Goal: Check status: Check status

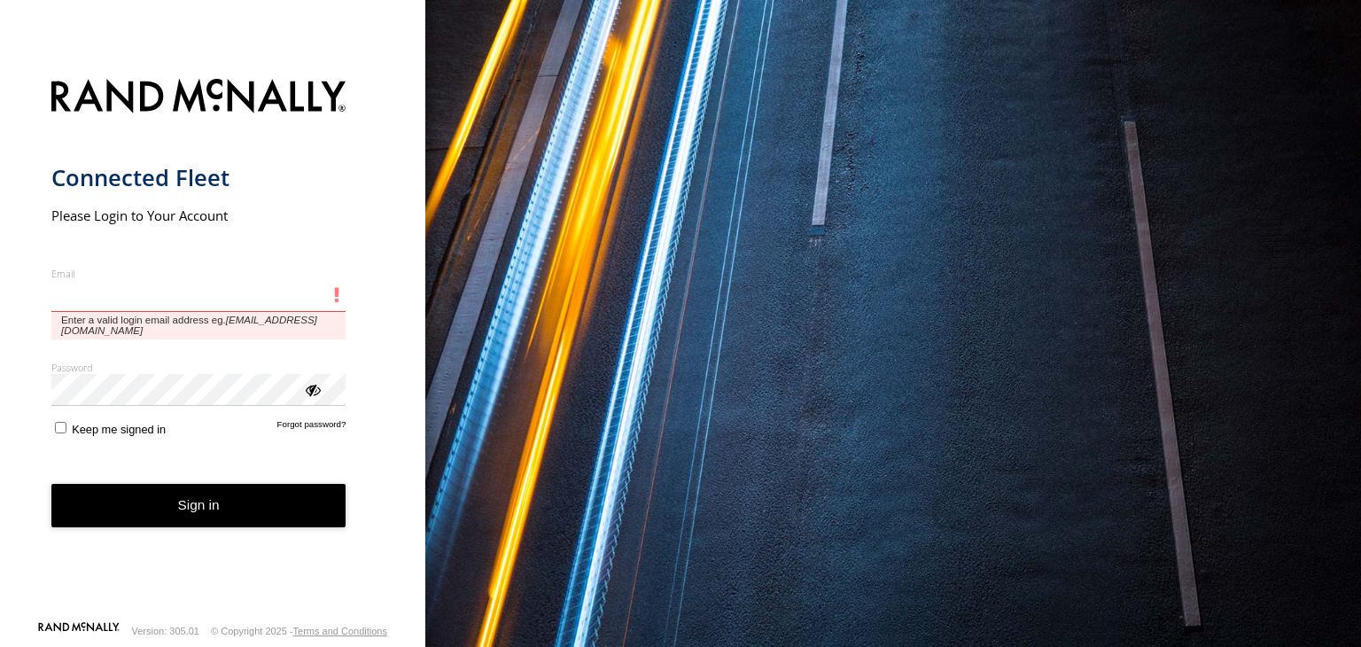
type input "**********"
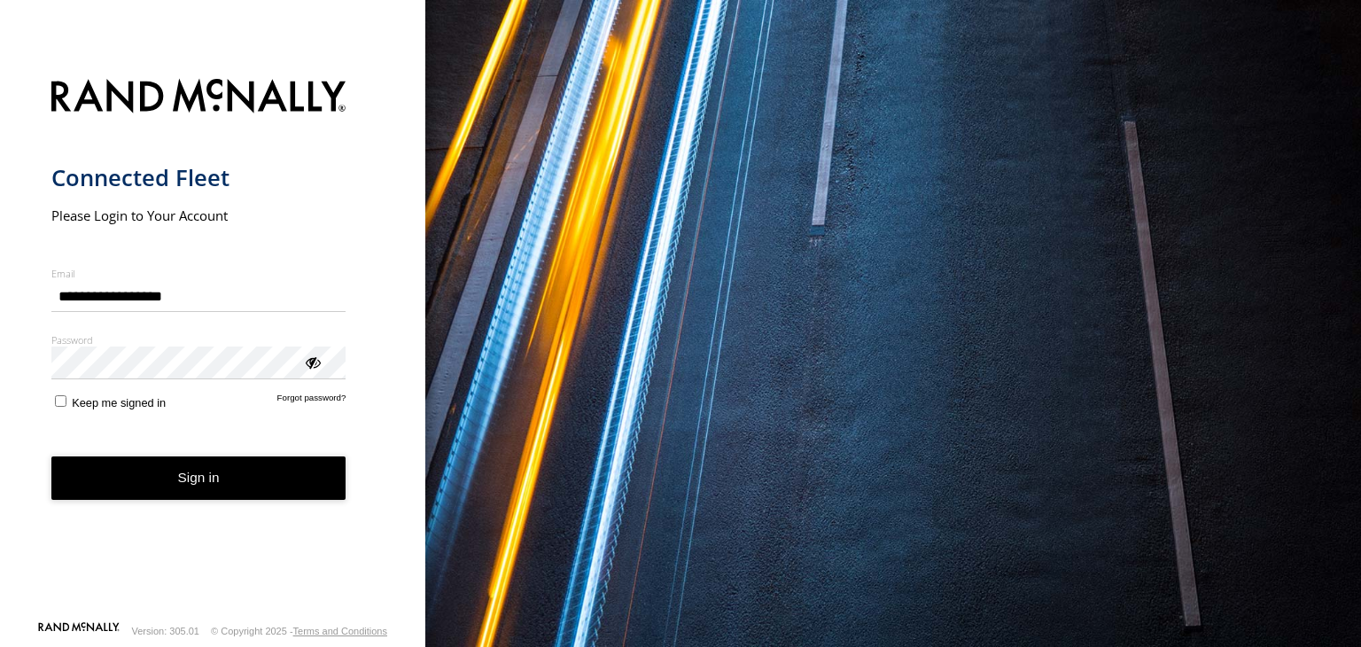
click at [139, 488] on button "Sign in" at bounding box center [198, 477] width 295 height 43
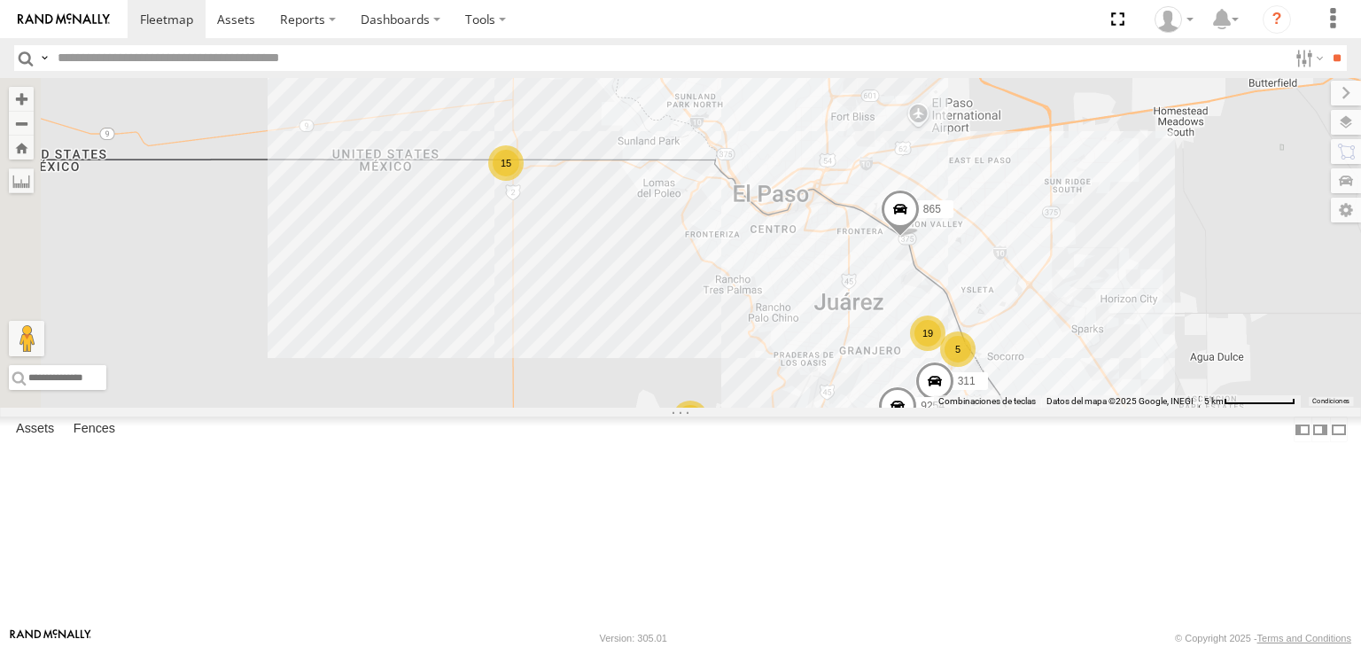
drag, startPoint x: 829, startPoint y: 481, endPoint x: 870, endPoint y: 486, distance: 41.1
click at [870, 407] on div "3485186707B8 689 311 865 15 19 2 4093 3 9254 5" at bounding box center [680, 243] width 1361 height 330
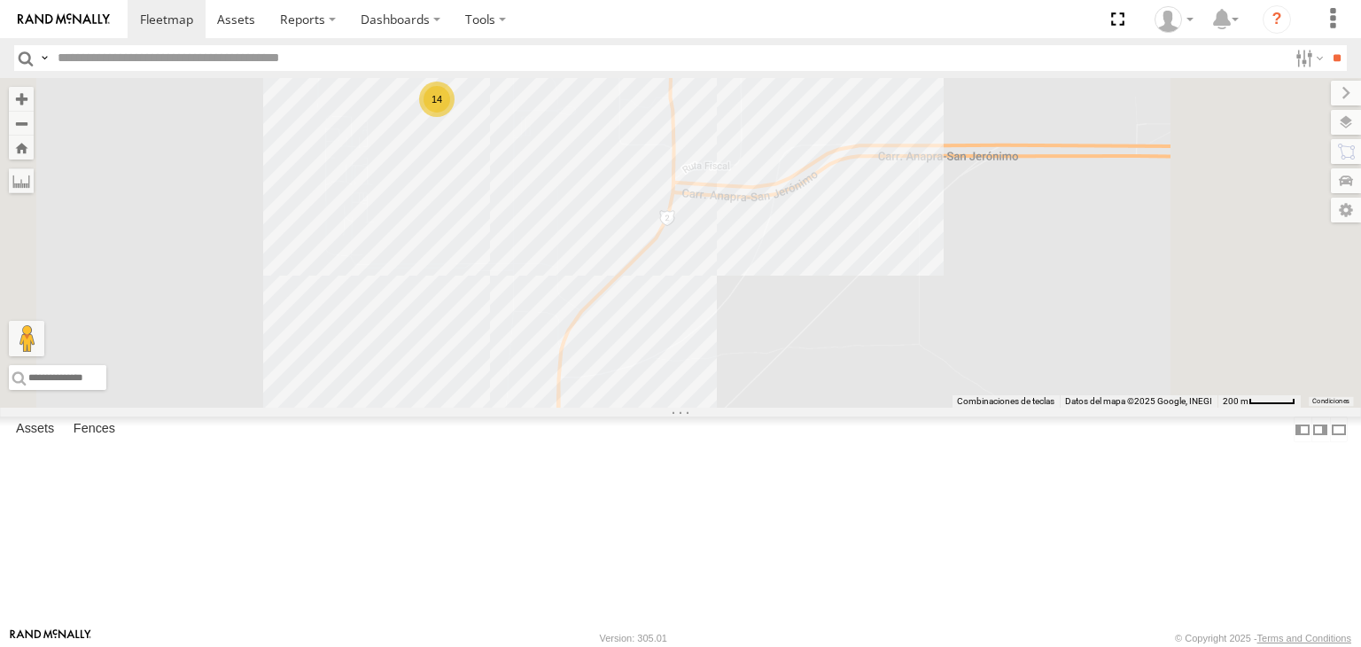
drag, startPoint x: 679, startPoint y: 351, endPoint x: 788, endPoint y: 431, distance: 134.8
click at [788, 407] on div "3485186707B8 689 311 865 4093 9254 0054 14" at bounding box center [680, 243] width 1361 height 330
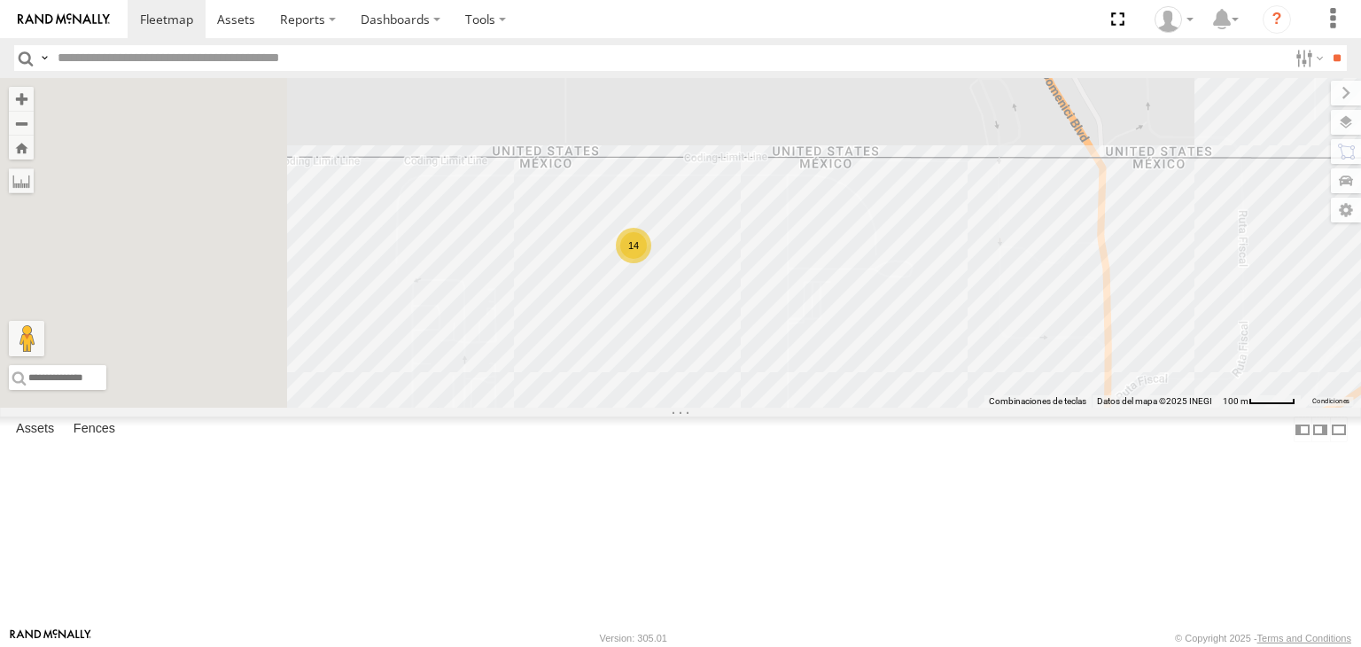
drag, startPoint x: 815, startPoint y: 403, endPoint x: 920, endPoint y: 589, distance: 213.4
click at [920, 407] on div "3485186707B8 689 311 865 4093 9254 0054 14" at bounding box center [680, 243] width 1361 height 330
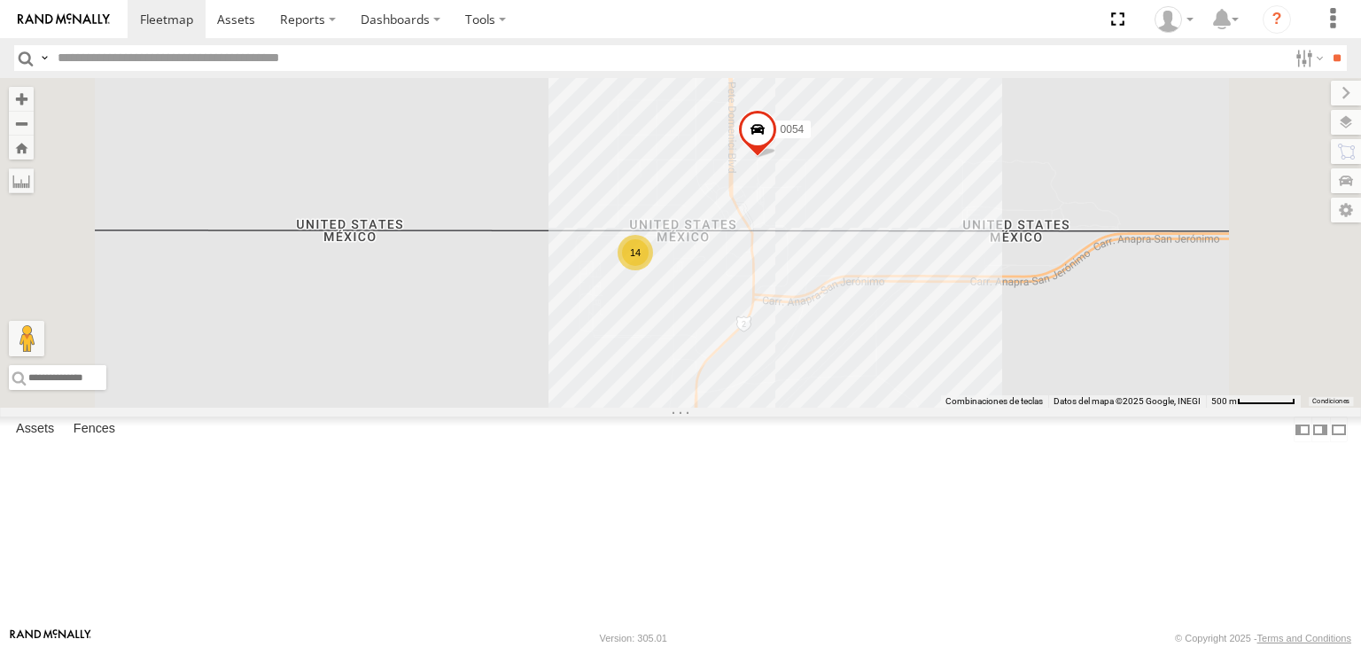
drag, startPoint x: 964, startPoint y: 571, endPoint x: 910, endPoint y: 392, distance: 187.8
click at [910, 392] on div "3485186707B8 689 311 865 4093 9254 0054 14" at bounding box center [680, 243] width 1361 height 330
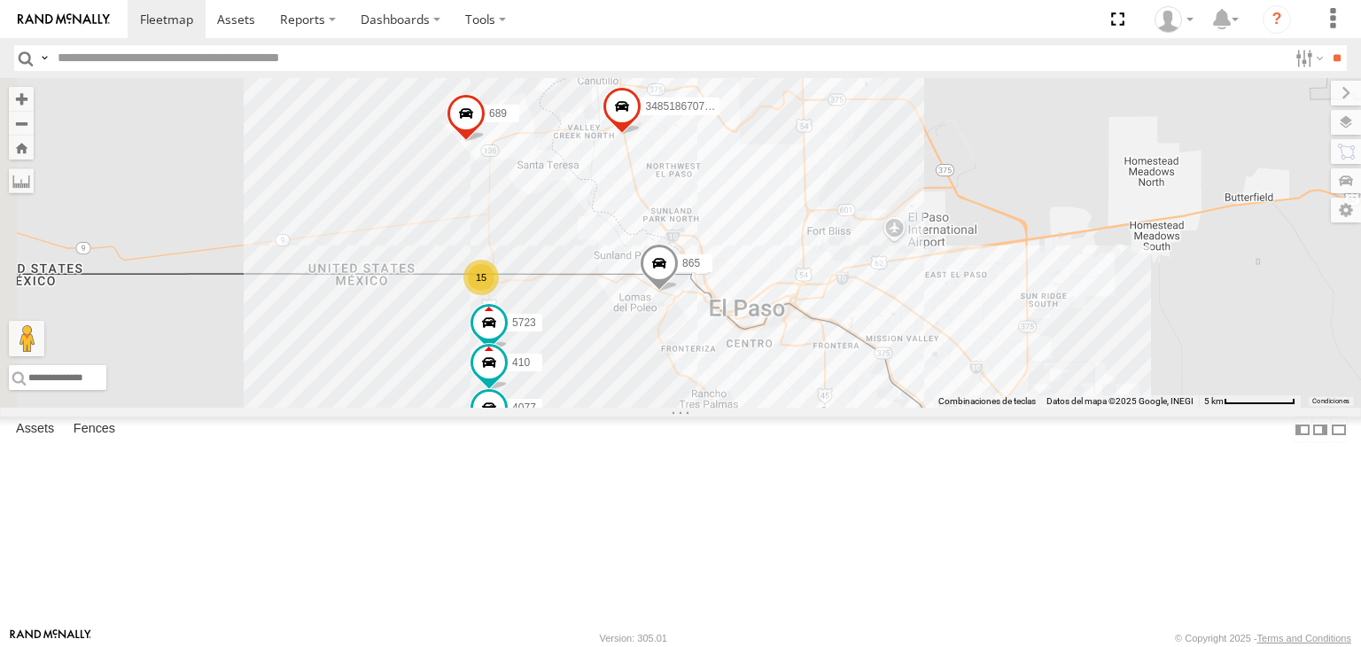
drag, startPoint x: 701, startPoint y: 178, endPoint x: 726, endPoint y: 318, distance: 142.1
click at [726, 318] on div "3485186707B8 091 4093 5723 410 8689 689 4077 865 15 19 2 5" at bounding box center [680, 243] width 1361 height 330
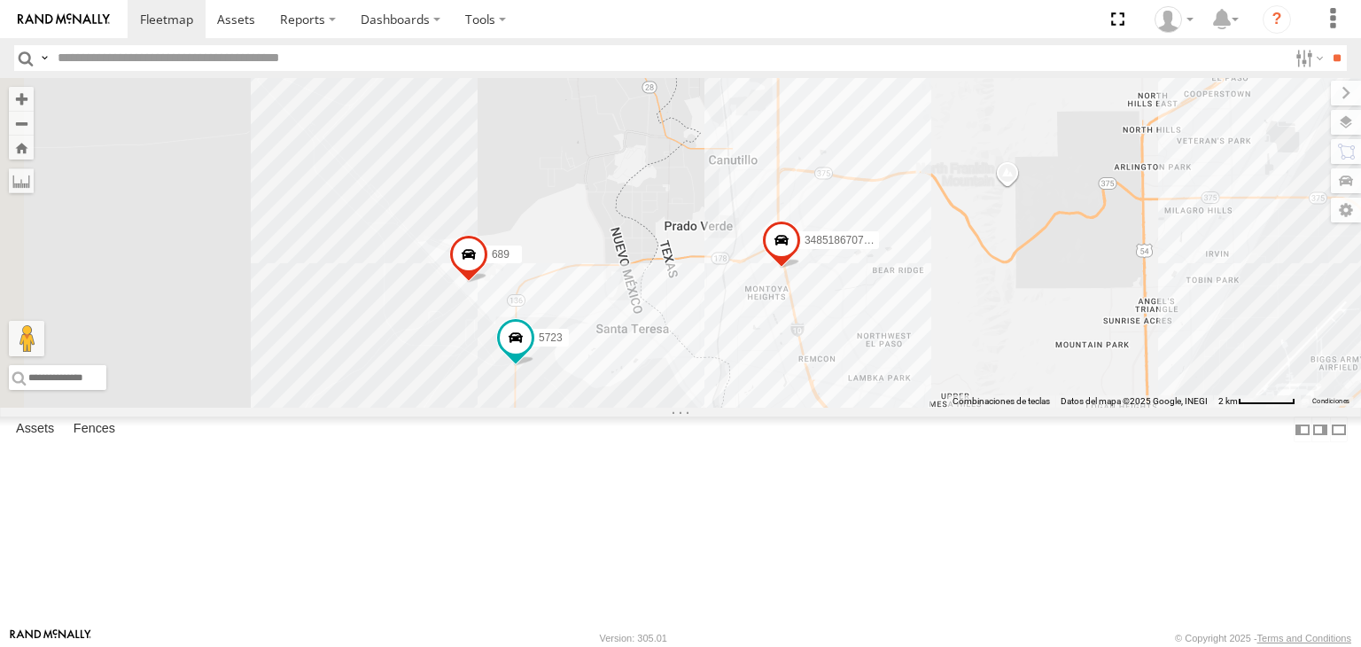
drag, startPoint x: 822, startPoint y: 213, endPoint x: 879, endPoint y: 511, distance: 303.0
click at [879, 407] on div "3485186707B8 3489 4093 5723 8689 689 288 410 16 4" at bounding box center [680, 243] width 1361 height 330
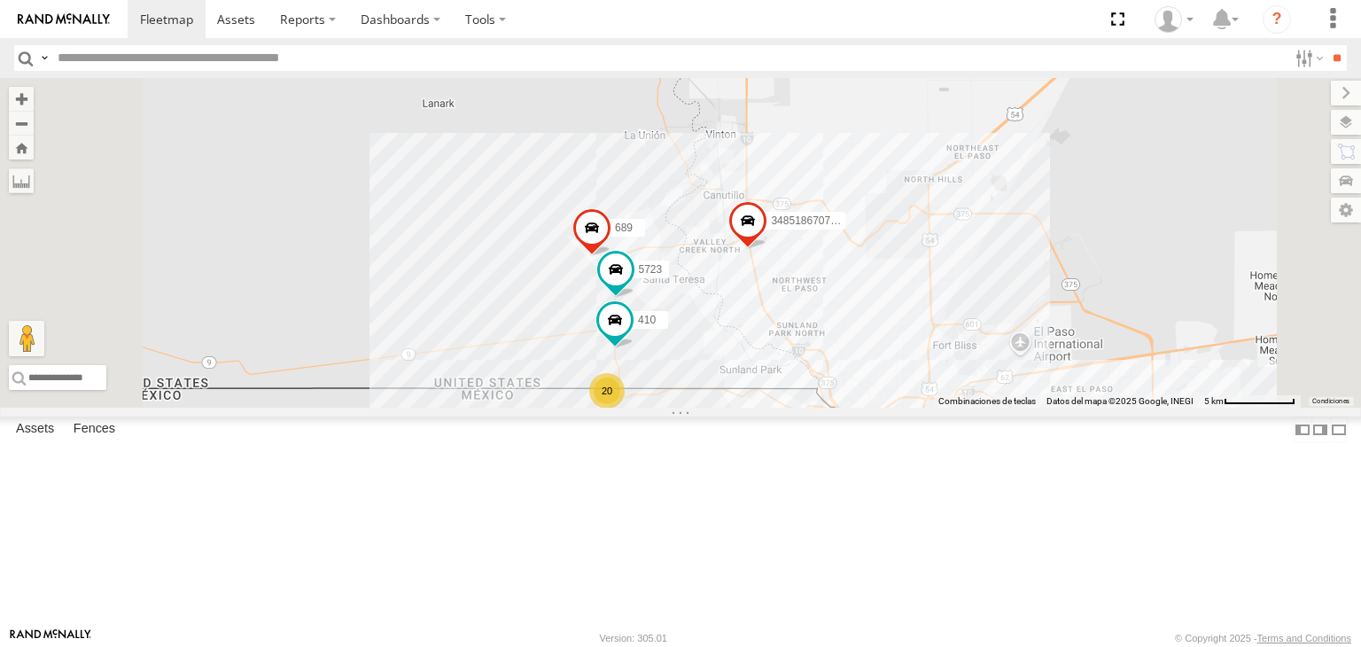
drag, startPoint x: 890, startPoint y: 571, endPoint x: 921, endPoint y: 482, distance: 94.7
click at [921, 407] on div "3485186707B8 3489 4093 5723 8689 689 288 410 20" at bounding box center [680, 243] width 1361 height 330
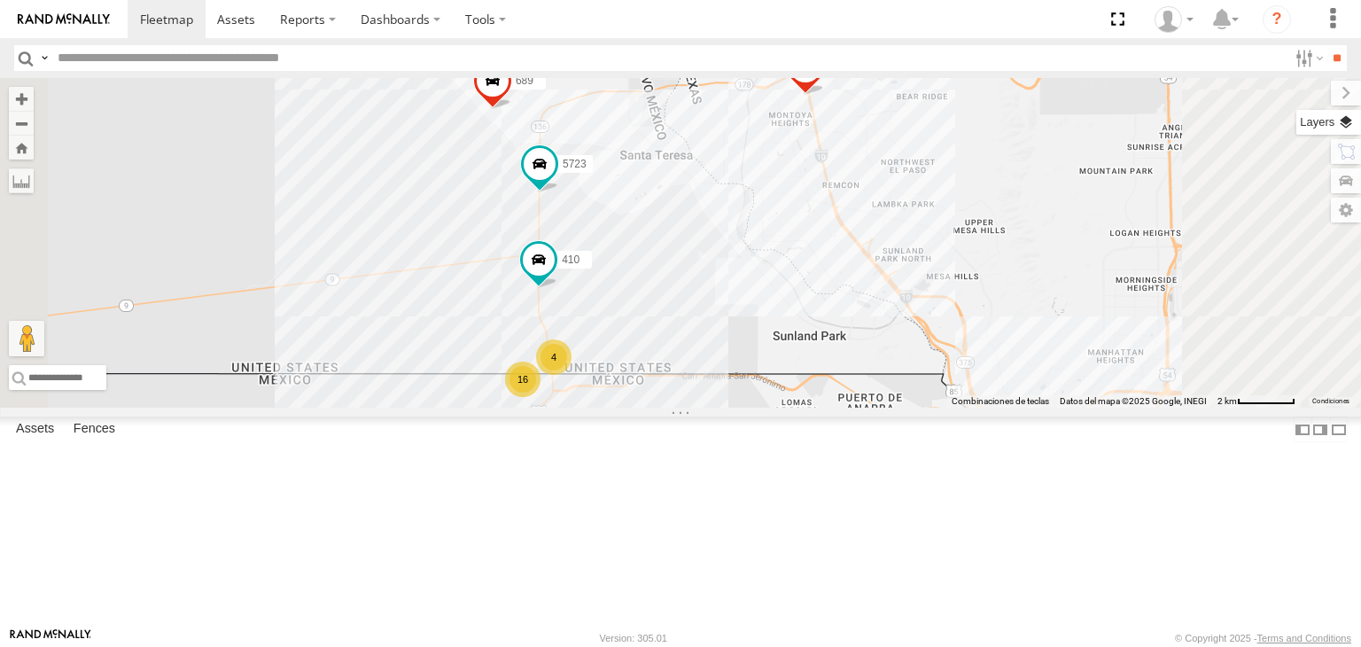
click at [1356, 132] on label at bounding box center [1328, 122] width 65 height 25
click at [0, 0] on label at bounding box center [0, 0] width 0 height 0
click at [0, 0] on span "Satellite + Roadmap" at bounding box center [0, 0] width 0 height 0
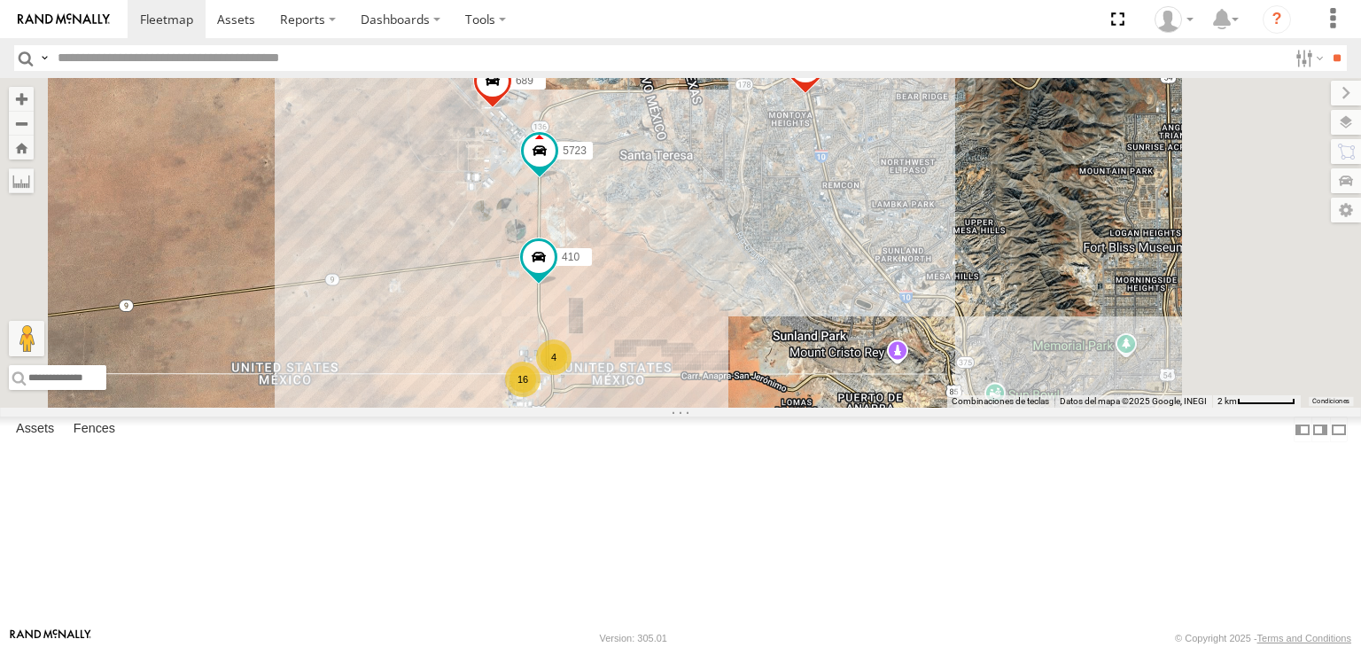
click at [904, 338] on div "3485186707B8 3489 4093 5723 8689 689 288 410 16 4" at bounding box center [680, 243] width 1361 height 330
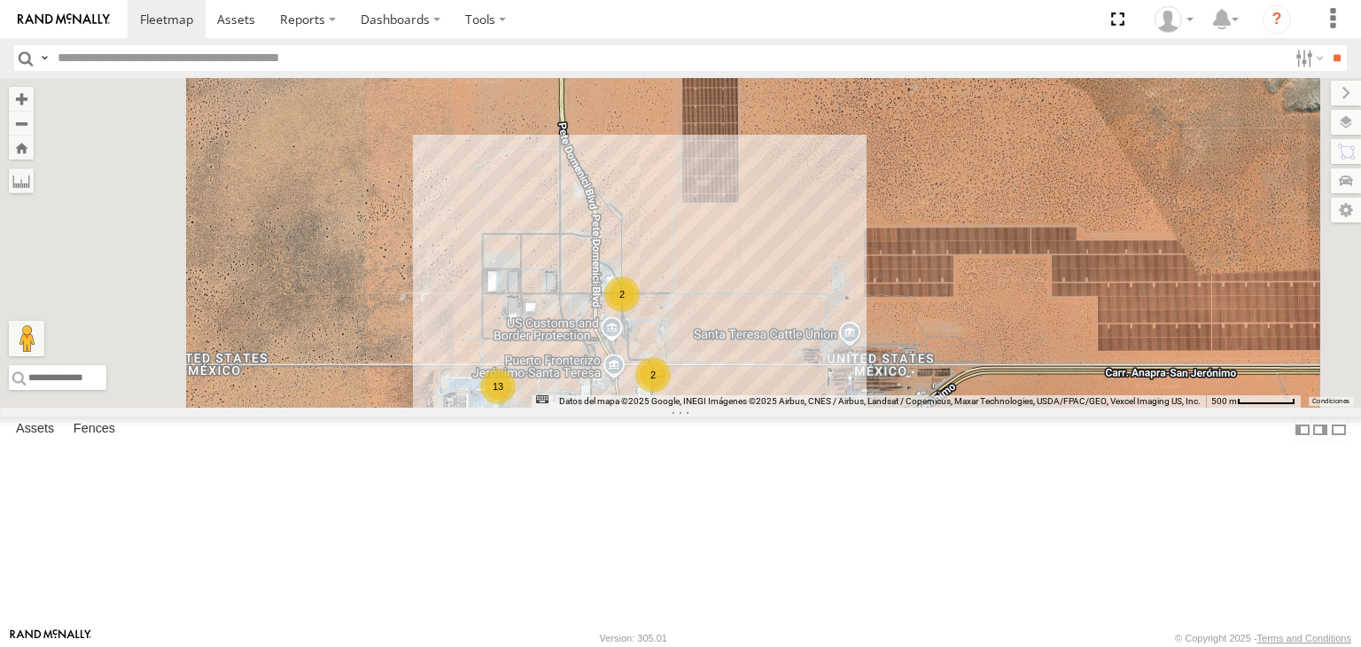
drag, startPoint x: 843, startPoint y: 471, endPoint x: 865, endPoint y: 332, distance: 140.8
click at [865, 341] on div "3485186707B8 3489 4093 5723 8689 689 288 410 13 2 3 2" at bounding box center [680, 243] width 1361 height 330
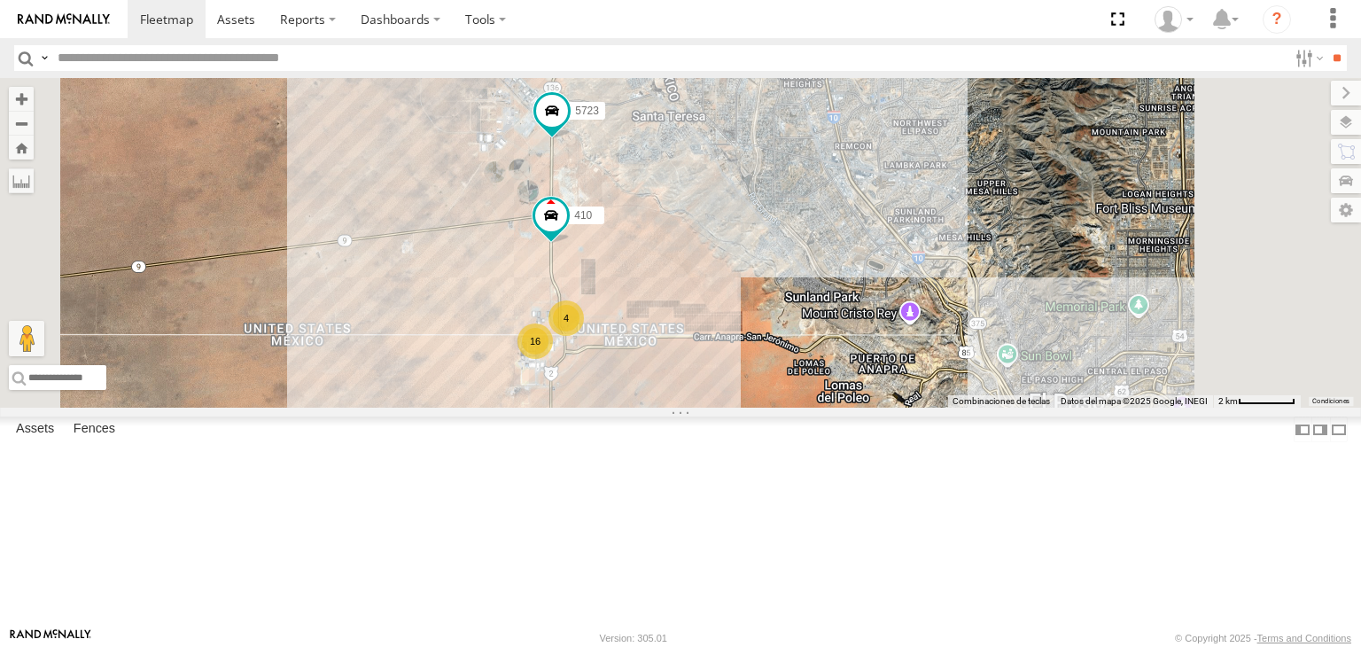
drag, startPoint x: 958, startPoint y: 260, endPoint x: 872, endPoint y: 396, distance: 161.2
click at [872, 396] on div "3485186707B8 3489 4093 5723 8689 689 288 410 16 4" at bounding box center [680, 243] width 1361 height 330
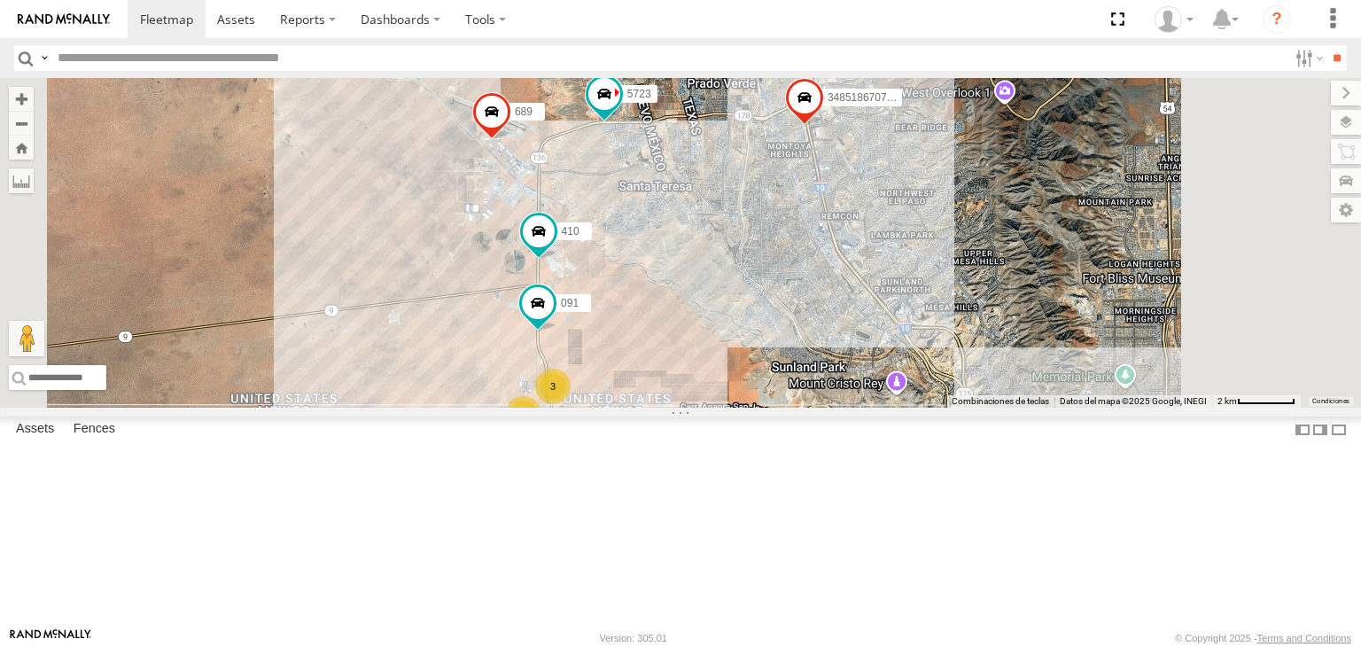
drag, startPoint x: 718, startPoint y: 242, endPoint x: 709, endPoint y: 311, distance: 69.8
click at [709, 311] on div "3485186707B8 5723 410 689 16 091 3" at bounding box center [680, 243] width 1361 height 330
